Goal: Information Seeking & Learning: Learn about a topic

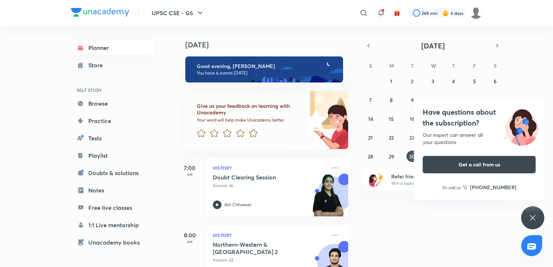
click at [527, 220] on div "Have questions about the subscription? Our expert can answer all your questions…" at bounding box center [532, 217] width 23 height 23
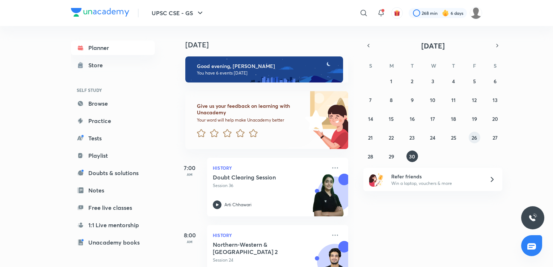
click at [476, 140] on abbr "26" at bounding box center [474, 137] width 5 height 7
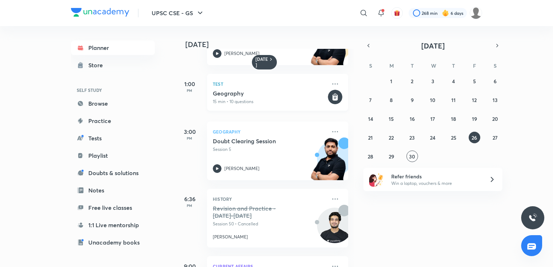
scroll to position [245, 0]
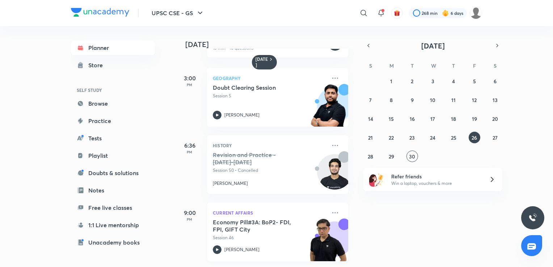
click at [256, 220] on h5 "Economy Pill#3A: BoP2- FDI, FPI, GIFT City" at bounding box center [258, 226] width 90 height 14
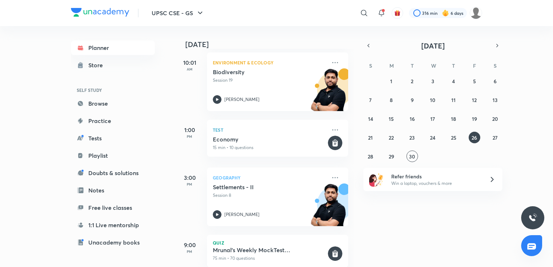
scroll to position [258, 0]
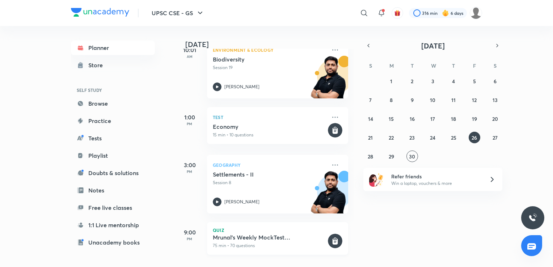
click at [256, 242] on p "75 min • 70 questions" at bounding box center [270, 245] width 114 height 7
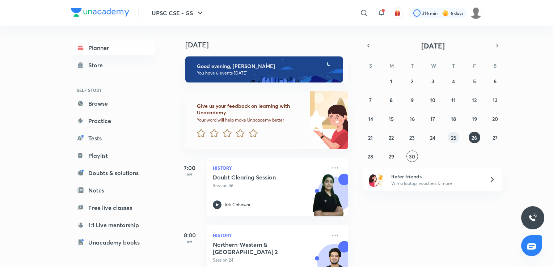
click at [451, 140] on abbr "25" at bounding box center [453, 137] width 5 height 7
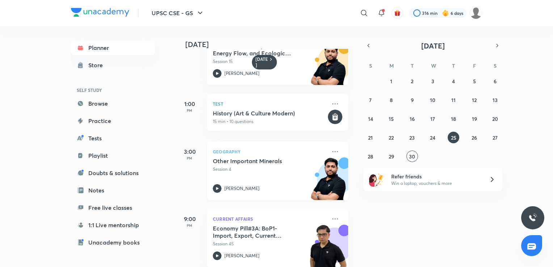
scroll to position [178, 0]
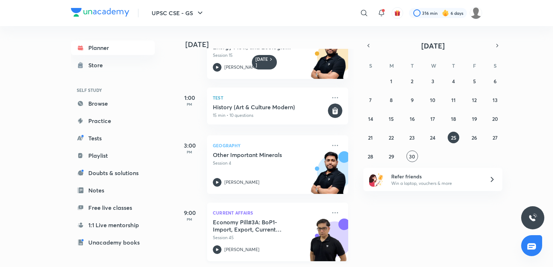
click at [281, 226] on h5 "Economy Pill#3A: BoP1- Import, Export, Current Account Deficit, SEZ;" at bounding box center [258, 226] width 90 height 14
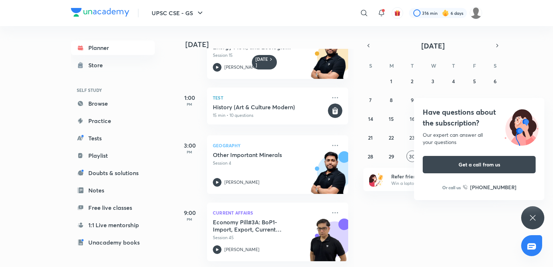
click at [535, 217] on icon at bounding box center [532, 218] width 9 height 9
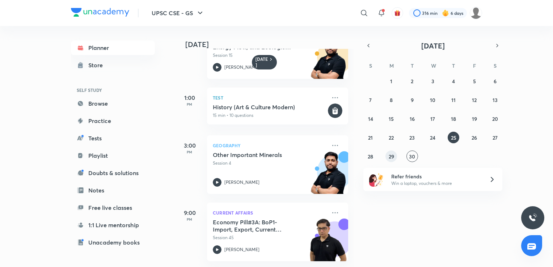
click at [389, 159] on abbr "29" at bounding box center [391, 156] width 5 height 7
click at [371, 157] on abbr "28" at bounding box center [370, 156] width 5 height 7
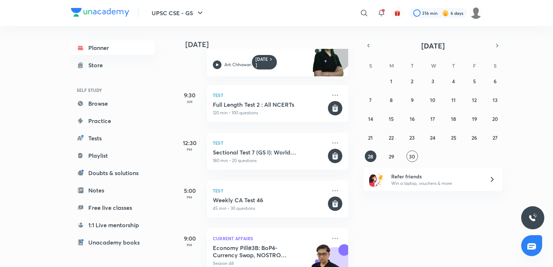
scroll to position [71, 0]
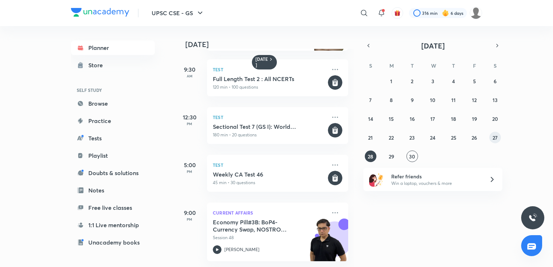
click at [497, 137] on abbr "27" at bounding box center [495, 137] width 5 height 7
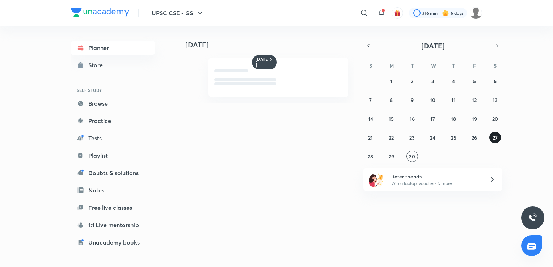
click at [497, 137] on abbr "27" at bounding box center [495, 137] width 5 height 7
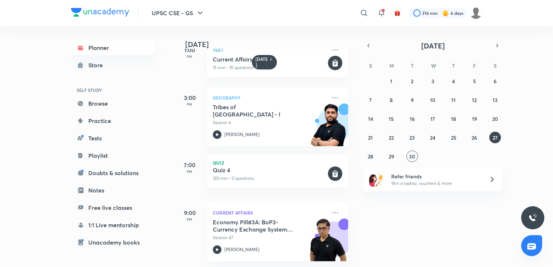
scroll to position [225, 0]
click at [391, 158] on abbr "29" at bounding box center [391, 156] width 5 height 7
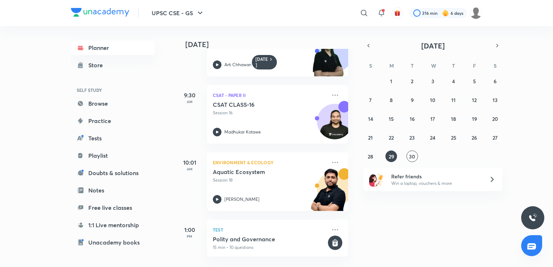
scroll to position [178, 0]
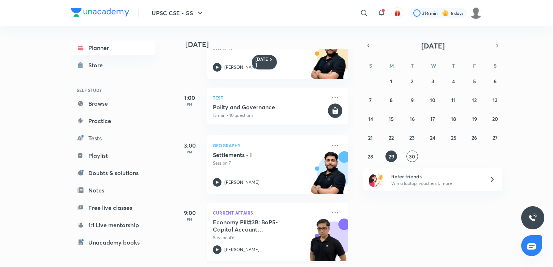
click at [223, 245] on div "[PERSON_NAME]" at bounding box center [270, 249] width 114 height 9
